Goal: Task Accomplishment & Management: Manage account settings

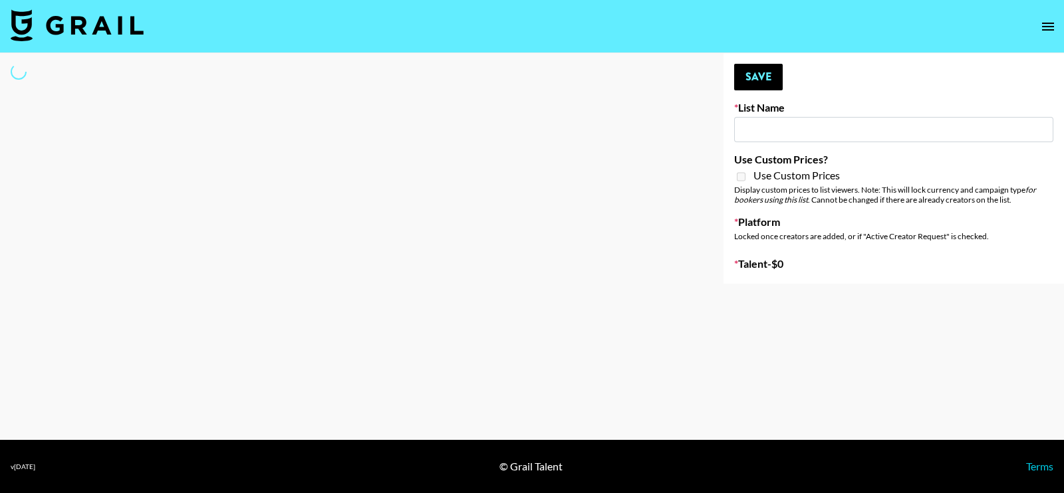
type input "IRL LA & NYC Activations - Diamond Cafe"
select select "Song"
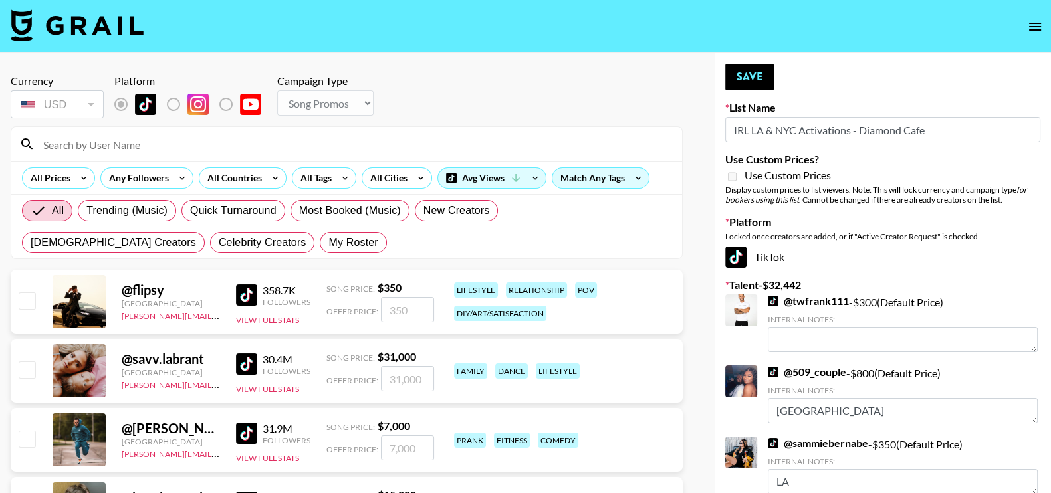
click at [116, 151] on input at bounding box center [354, 144] width 639 height 21
type input "arissaa"
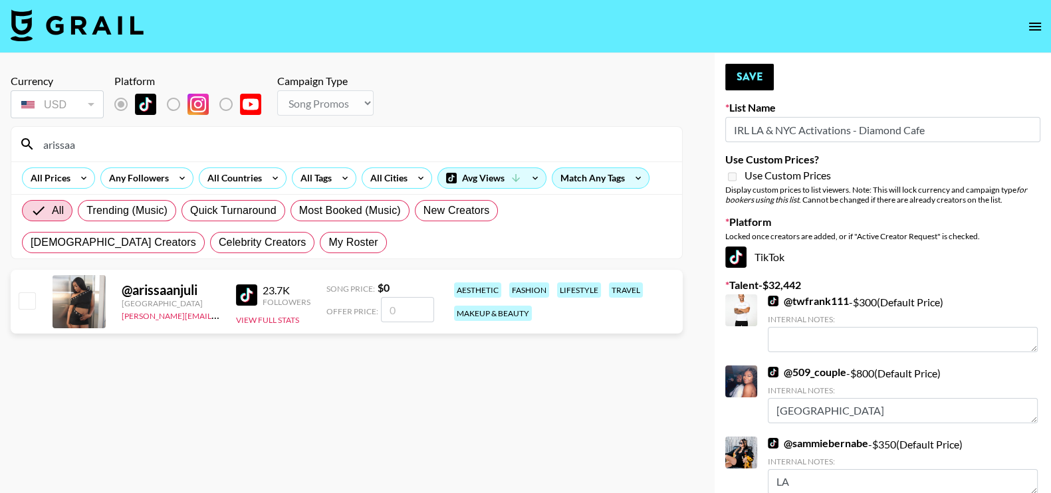
click at [410, 306] on input "number" at bounding box center [407, 309] width 53 height 25
click at [403, 305] on input "number" at bounding box center [407, 309] width 53 height 25
checkbox input "true"
type input "850"
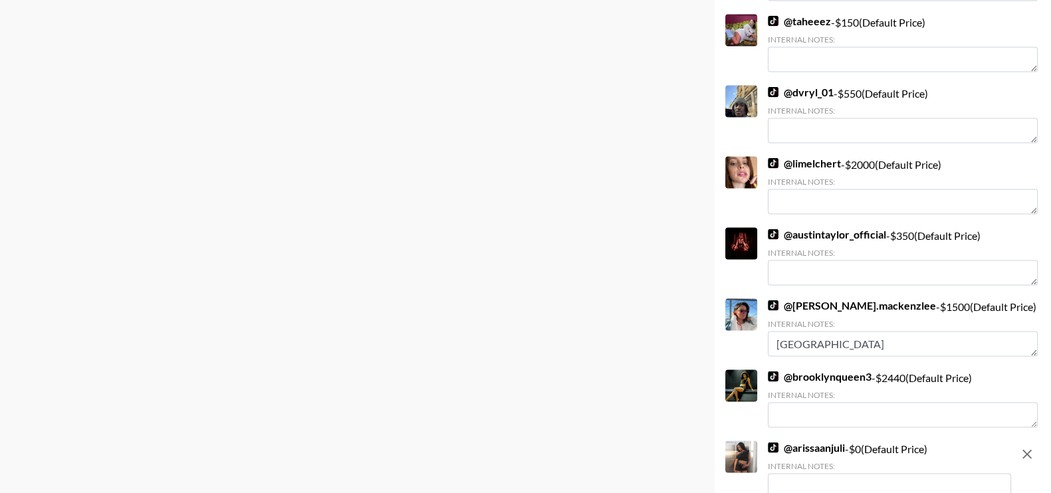
scroll to position [3212, 0]
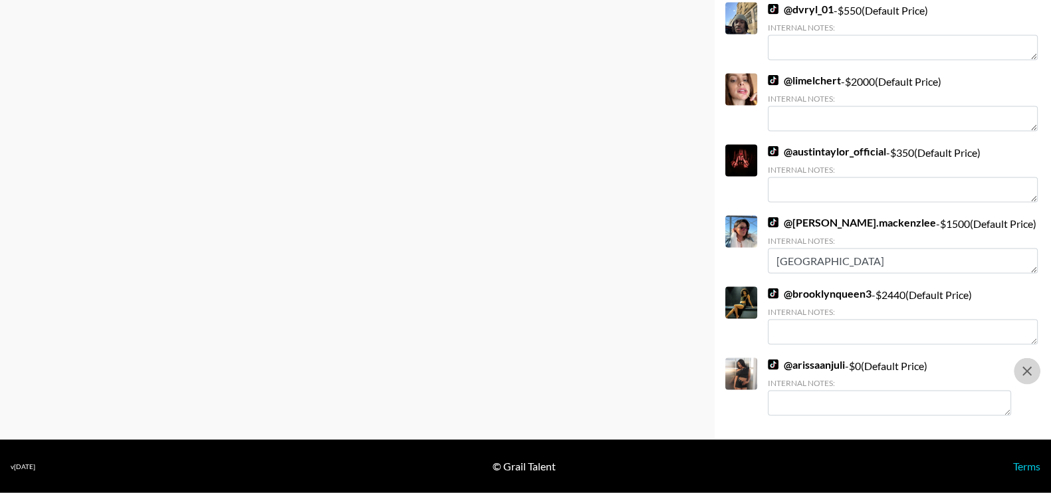
click at [1034, 372] on icon "remove" at bounding box center [1027, 372] width 16 height 16
checkbox input "false"
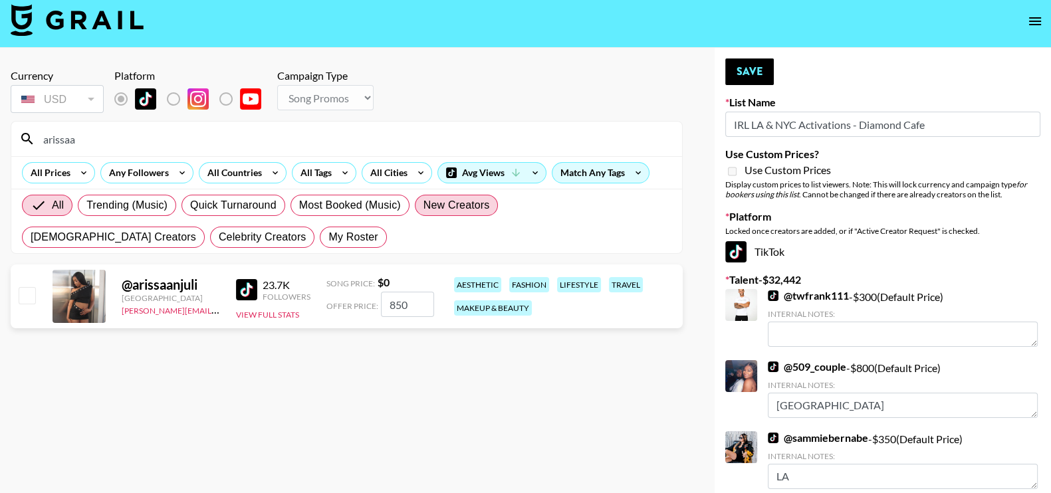
scroll to position [3, 0]
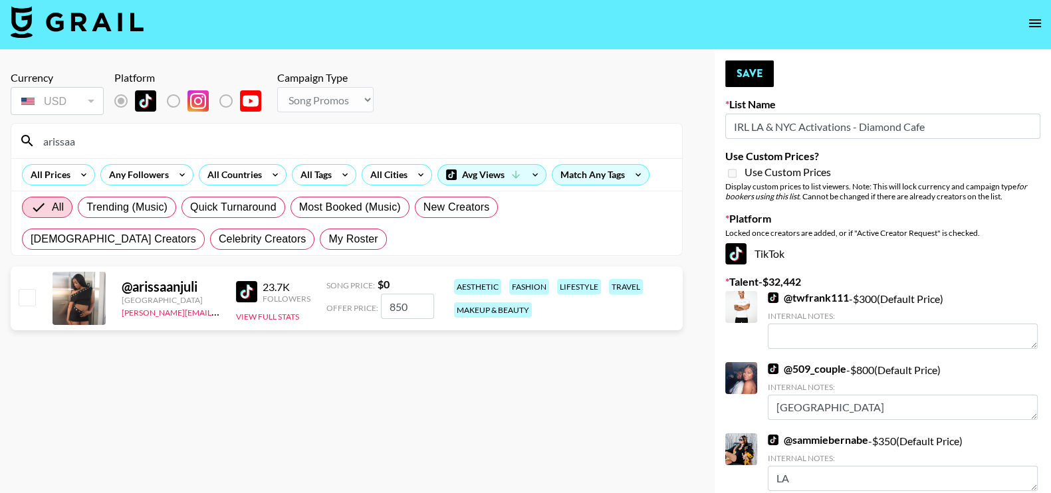
click at [408, 302] on input "850" at bounding box center [407, 306] width 53 height 25
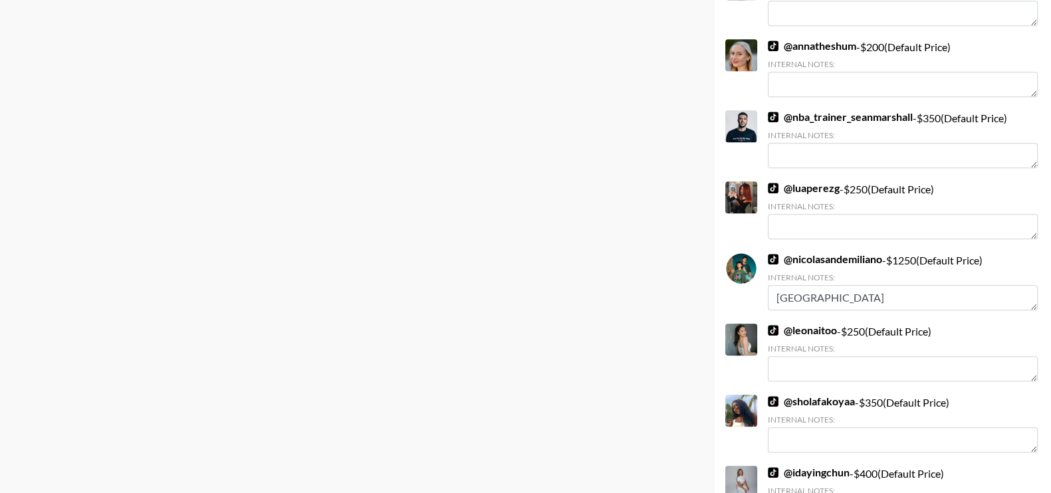
scroll to position [1153, 0]
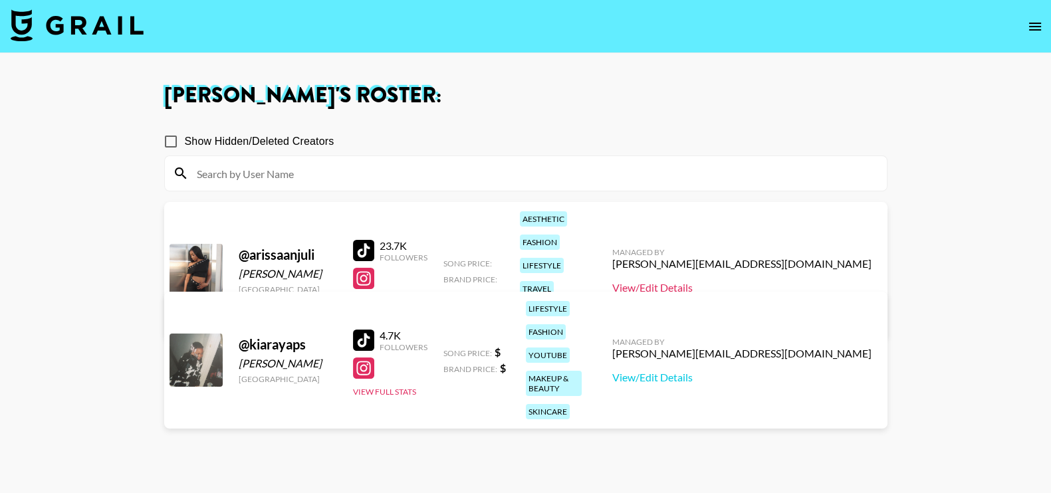
click at [766, 281] on link "View/Edit Details" at bounding box center [741, 287] width 259 height 13
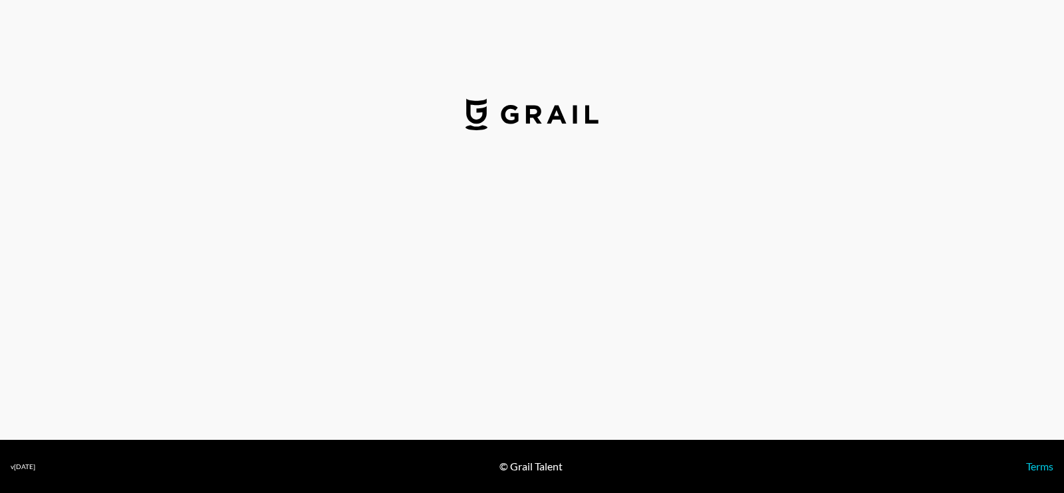
select select "USD"
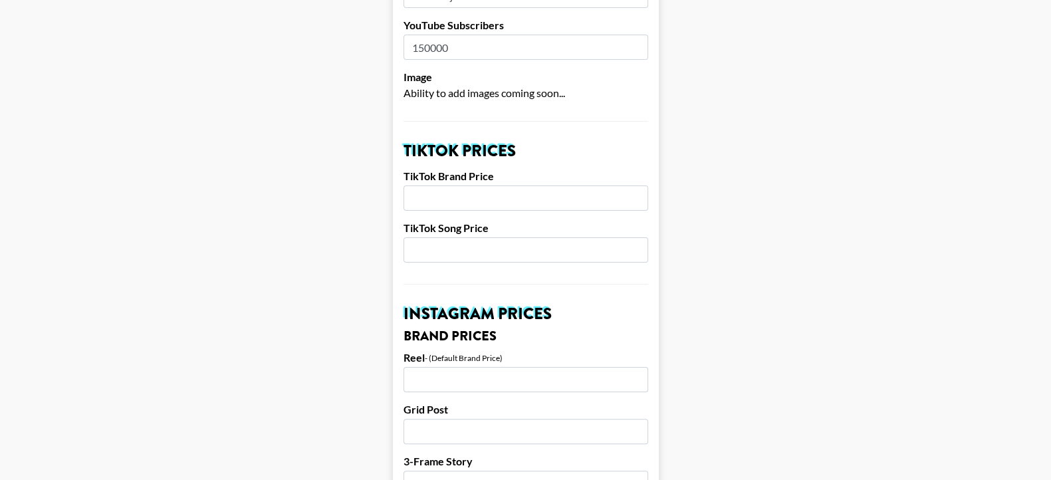
scroll to position [370, 0]
click at [461, 237] on input "number" at bounding box center [526, 249] width 245 height 25
type input "850"
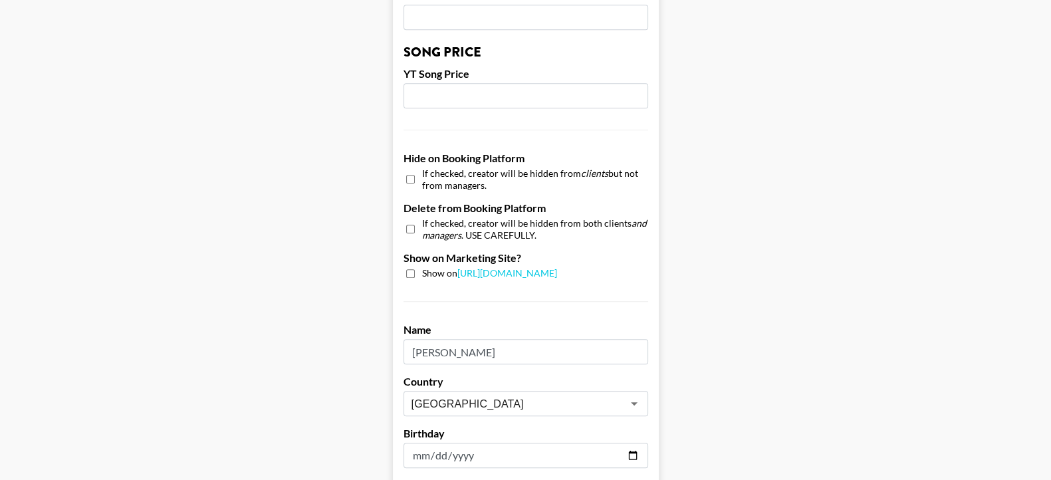
scroll to position [1364, 0]
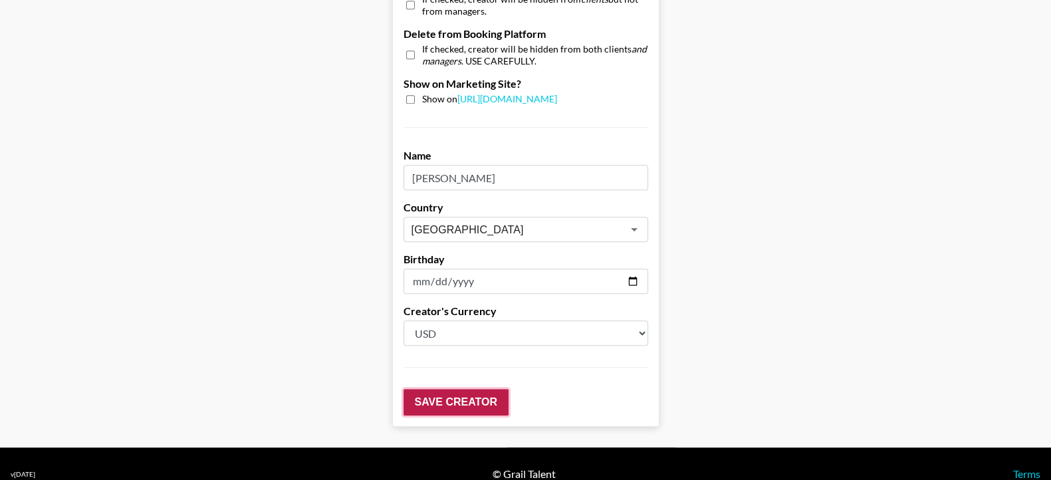
click at [453, 389] on input "Save Creator" at bounding box center [456, 402] width 105 height 27
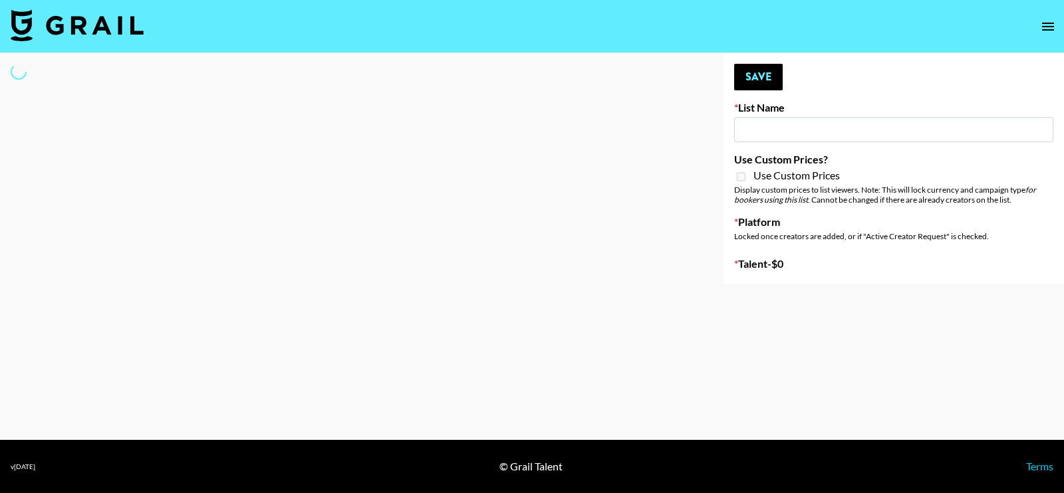
type input "IRL LA & NYC Activations - Diamond Cafe"
select select "Song"
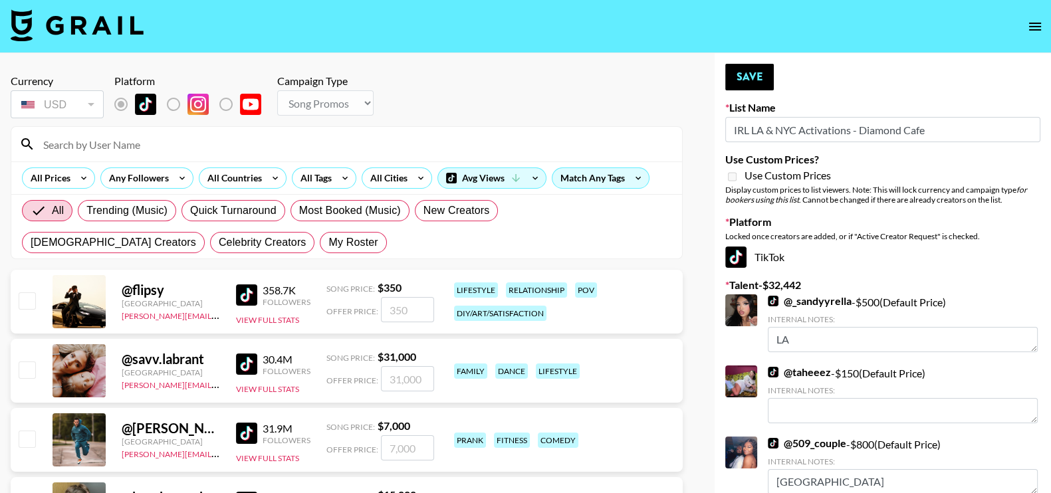
click at [205, 148] on input at bounding box center [354, 144] width 639 height 21
type input "arissaa"
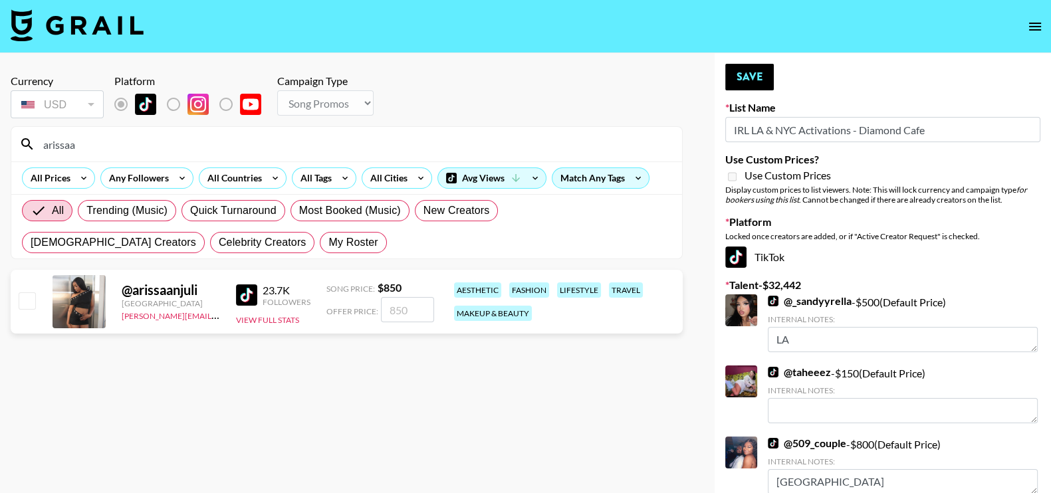
click at [408, 318] on input "number" at bounding box center [407, 309] width 53 height 25
checkbox input "true"
type input "850"
click at [748, 66] on button "Save" at bounding box center [749, 77] width 49 height 27
